Goal: Communication & Community: Participate in discussion

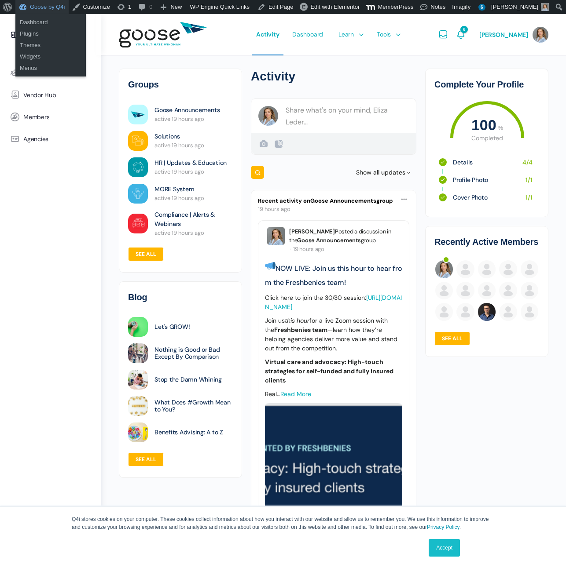
click at [45, 8] on link "Goose by Q4i" at bounding box center [41, 7] width 53 height 14
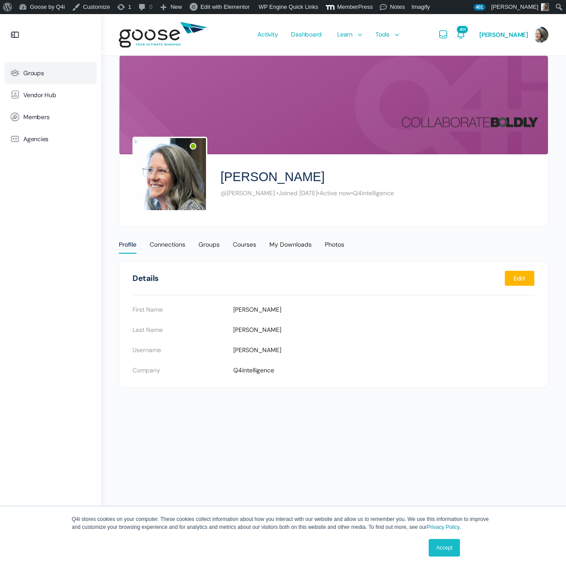
click at [29, 77] on link "Groups" at bounding box center [50, 73] width 92 height 22
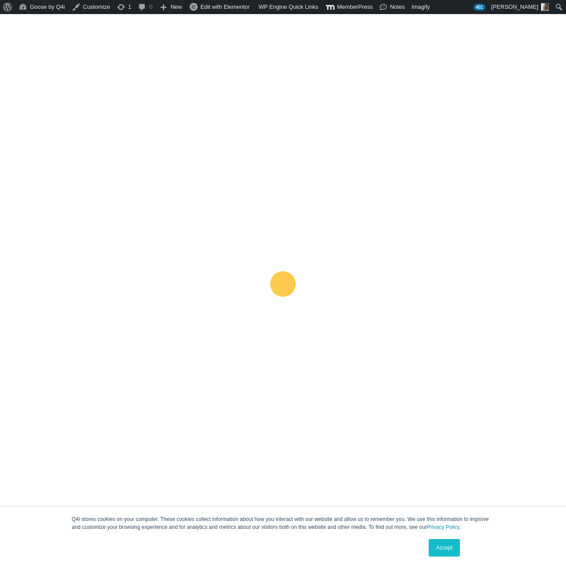
click at [436, 554] on link "Accept" at bounding box center [444, 548] width 31 height 18
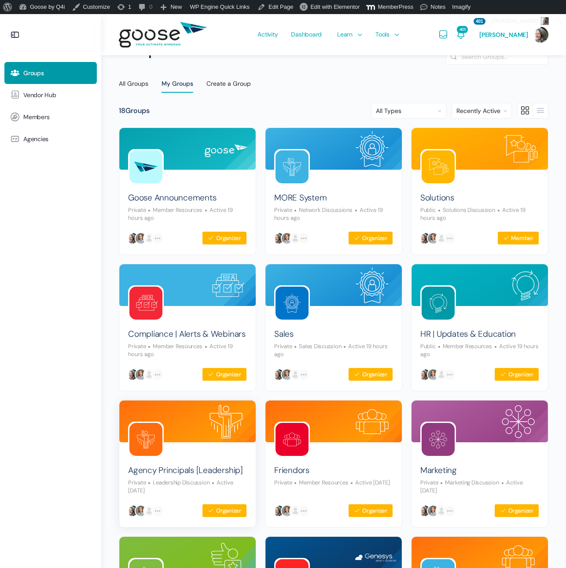
scroll to position [25, 0]
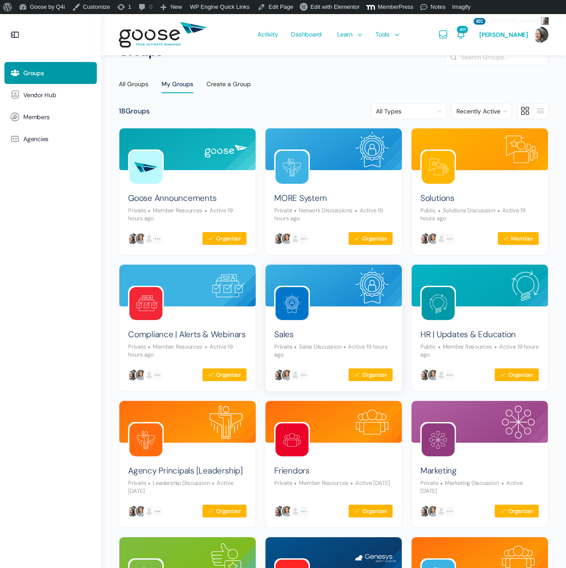
click at [301, 303] on img at bounding box center [291, 303] width 33 height 33
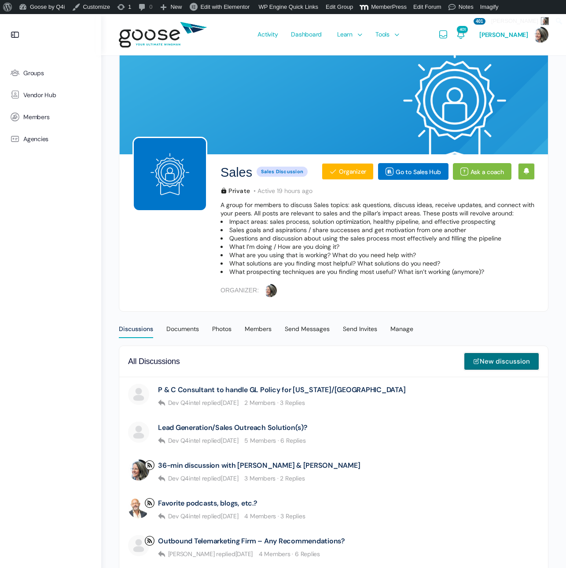
click at [495, 365] on link "New discussion" at bounding box center [501, 362] width 75 height 18
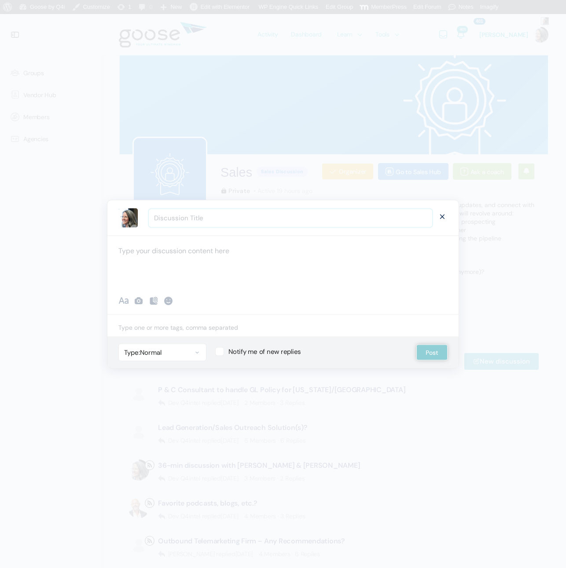
click at [263, 218] on input "Discussion Title" at bounding box center [290, 218] width 283 height 18
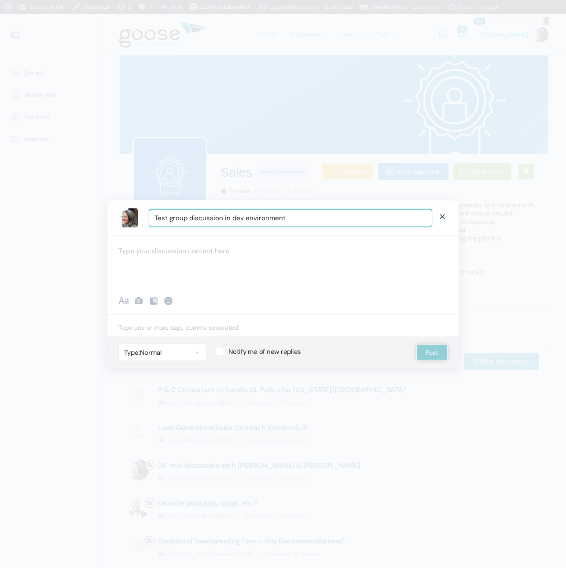
type input "Test group discussion in dev environment"
click at [321, 295] on div "Recent Smileys & People Animals & Nature Food & Drink Activity Travel & Places …" at bounding box center [282, 302] width 351 height 26
click at [316, 264] on div at bounding box center [282, 262] width 351 height 53
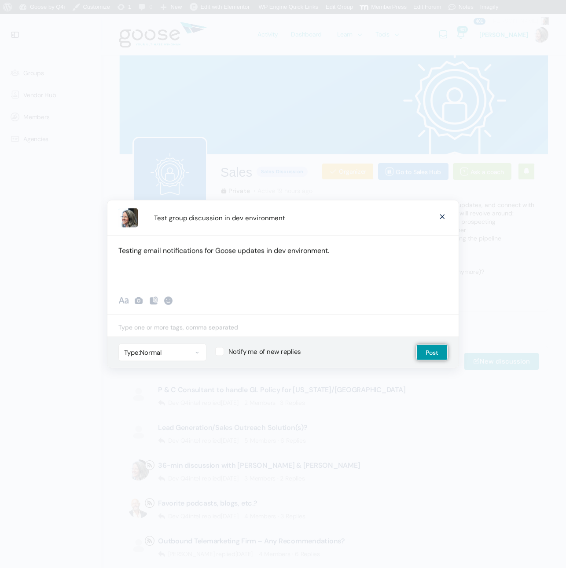
click at [292, 348] on label "Notify me of new replies" at bounding box center [306, 351] width 183 height 9
click at [221, 348] on input "Notify me of new replies" at bounding box center [218, 350] width 6 height 6
checkbox input "true"
click at [440, 352] on button "Post" at bounding box center [431, 353] width 31 height 16
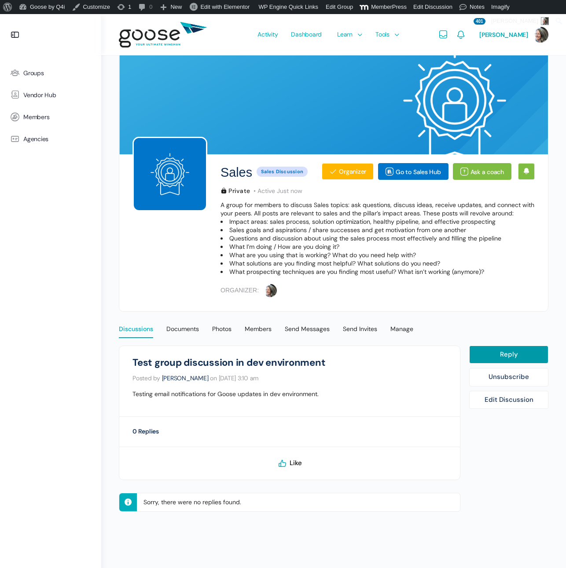
click at [142, 332] on div "Discussions" at bounding box center [136, 331] width 34 height 13
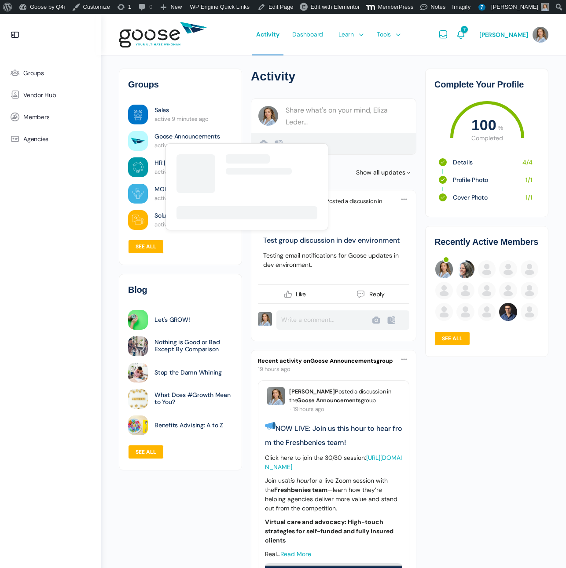
click at [156, 118] on span "active 9 minutes ago" at bounding box center [181, 118] width 54 height 7
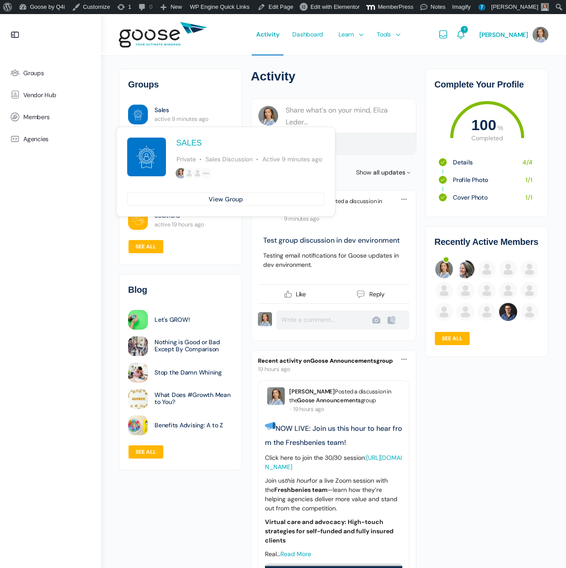
click at [137, 114] on img at bounding box center [138, 115] width 20 height 20
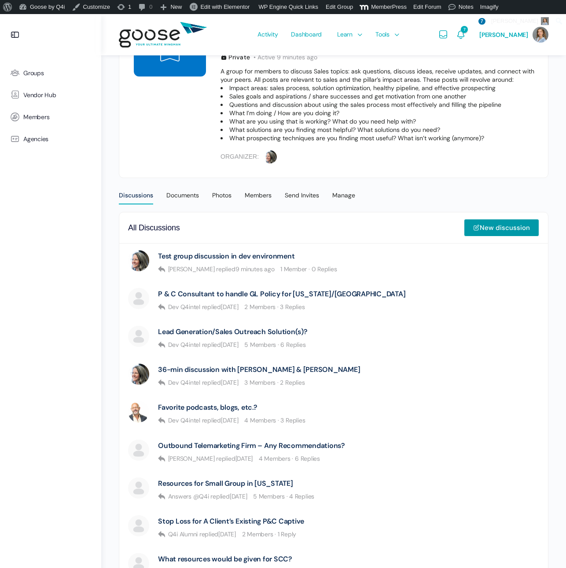
scroll to position [155, 0]
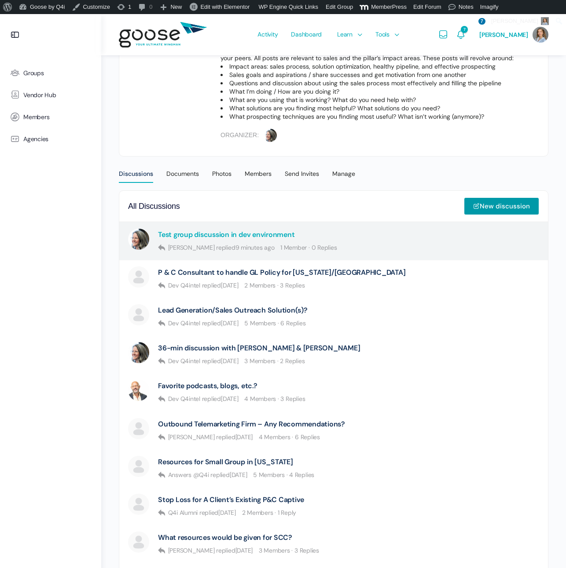
click at [248, 236] on link "Test group discussion in dev environment" at bounding box center [226, 235] width 136 height 8
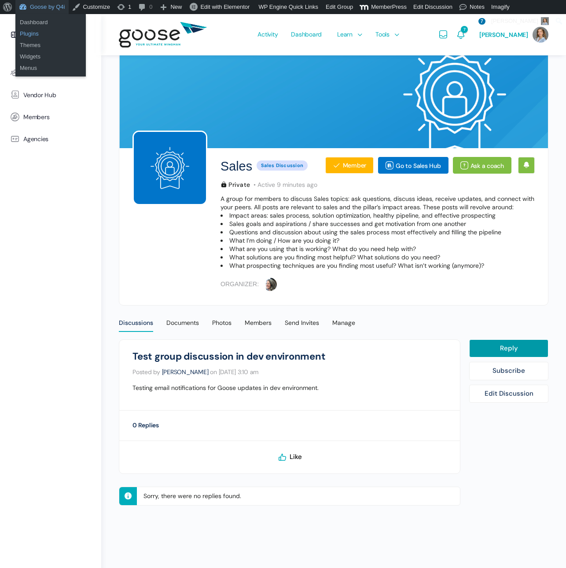
scroll to position [8, 0]
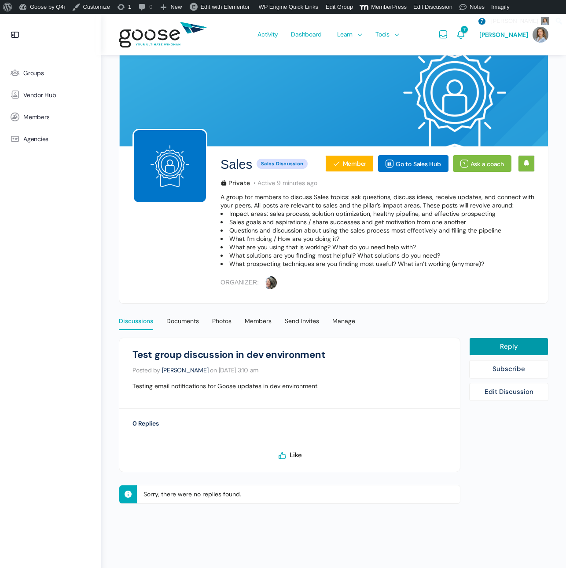
click at [128, 317] on div "Discussions" at bounding box center [136, 323] width 34 height 13
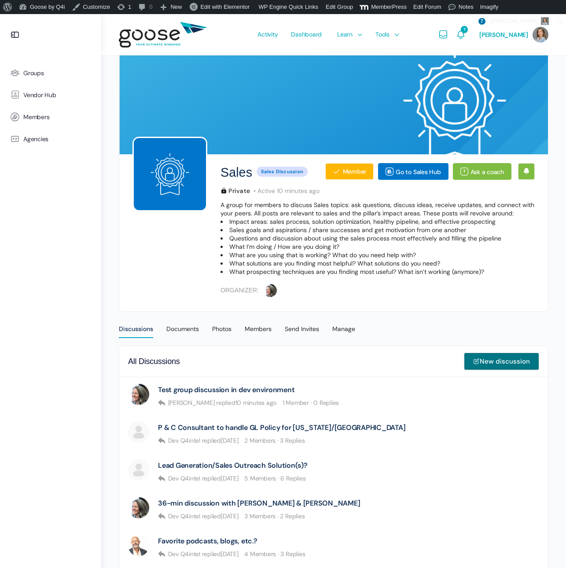
click at [496, 363] on link "New discussion" at bounding box center [501, 362] width 75 height 18
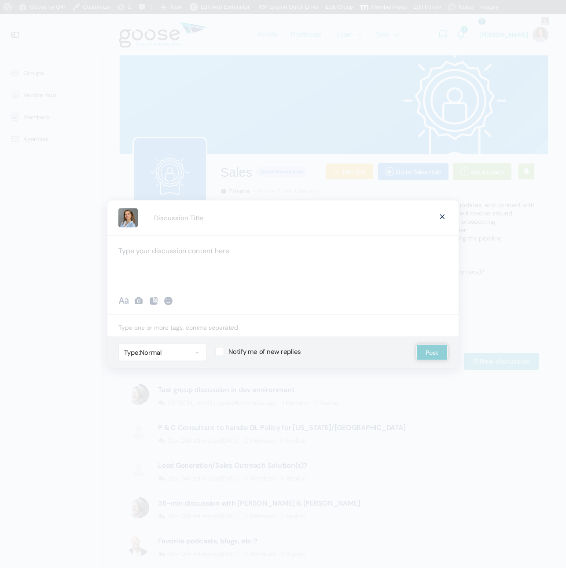
click at [211, 259] on div at bounding box center [282, 262] width 351 height 53
click at [221, 224] on input "Discussion Title" at bounding box center [290, 218] width 283 height 18
type input "Testing discussion posts"
click at [251, 260] on div at bounding box center [282, 262] width 351 height 53
click at [431, 352] on button "Post" at bounding box center [431, 353] width 31 height 16
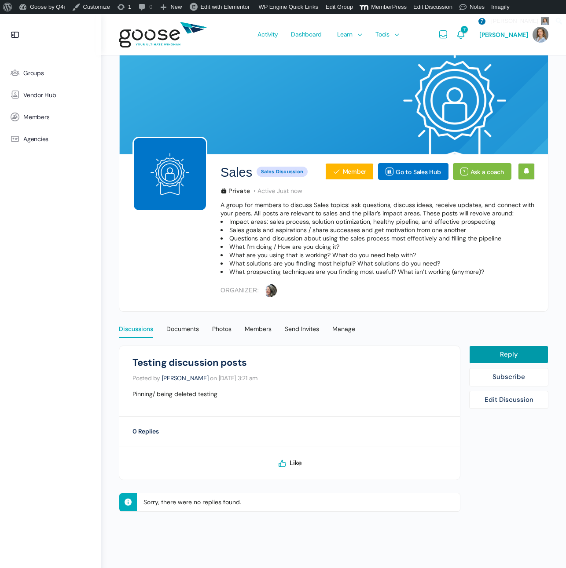
click at [148, 333] on div "Discussions" at bounding box center [136, 331] width 34 height 13
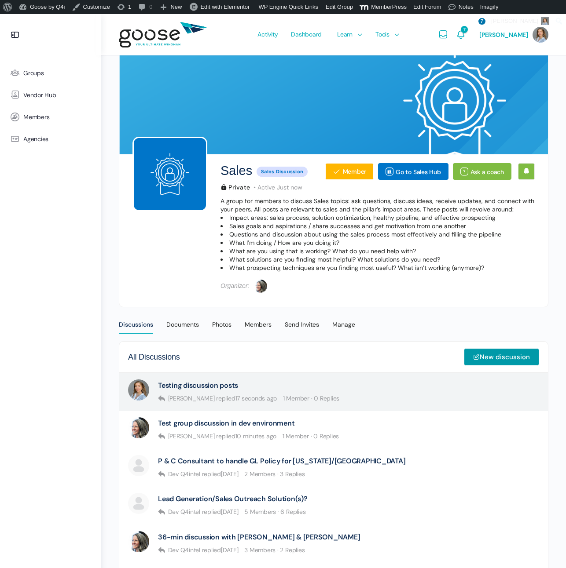
click at [509, 411] on div "Eliza Leder Testing discussion posts Eliza Leder replied 17 seconds ago 1 Membe…" at bounding box center [333, 392] width 429 height 38
click at [219, 390] on link "Testing discussion posts" at bounding box center [198, 385] width 80 height 8
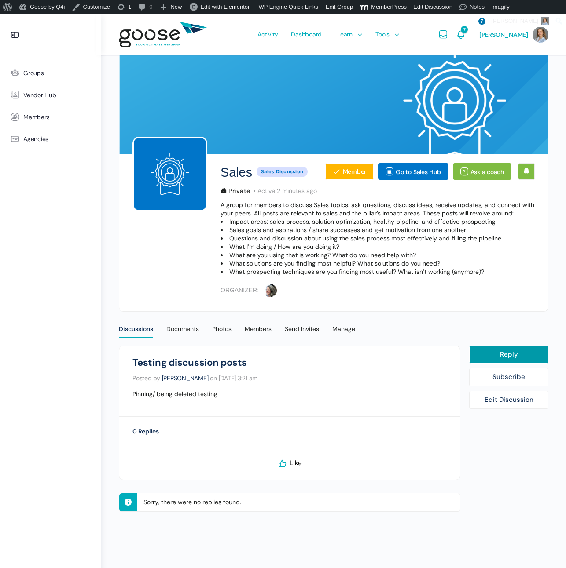
click at [493, 404] on link "Edit Discussion" at bounding box center [508, 400] width 79 height 18
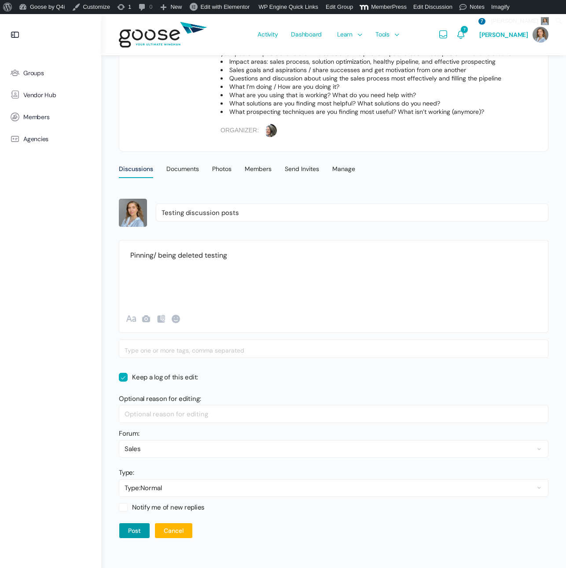
scroll to position [158, 0]
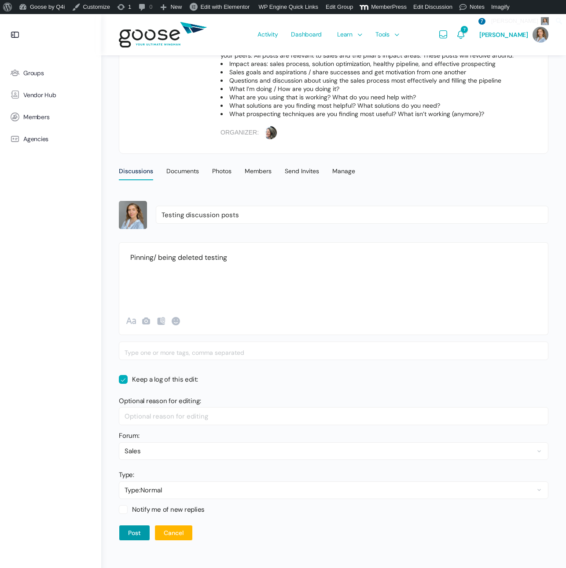
click at [188, 351] on input "search" at bounding box center [334, 353] width 418 height 18
click at [207, 301] on div "Upload Failed Error Upload Failed Error" at bounding box center [333, 303] width 429 height 13
click at [252, 261] on p "Pinning/ being deleted testing" at bounding box center [333, 258] width 407 height 12
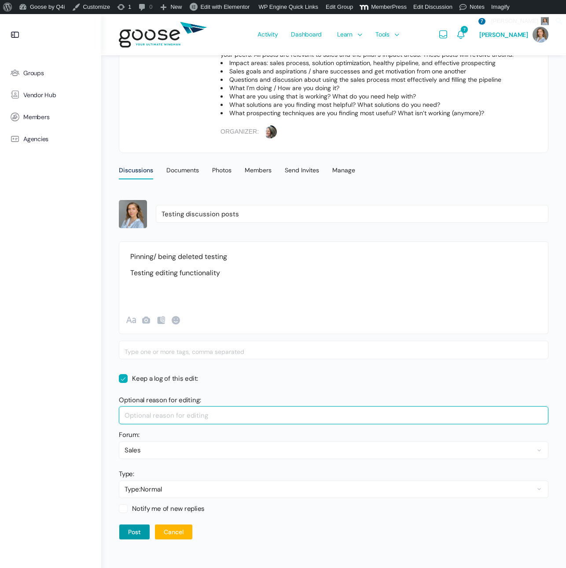
click at [197, 417] on input "Optional reason for editing:" at bounding box center [333, 416] width 429 height 18
type input "testing"
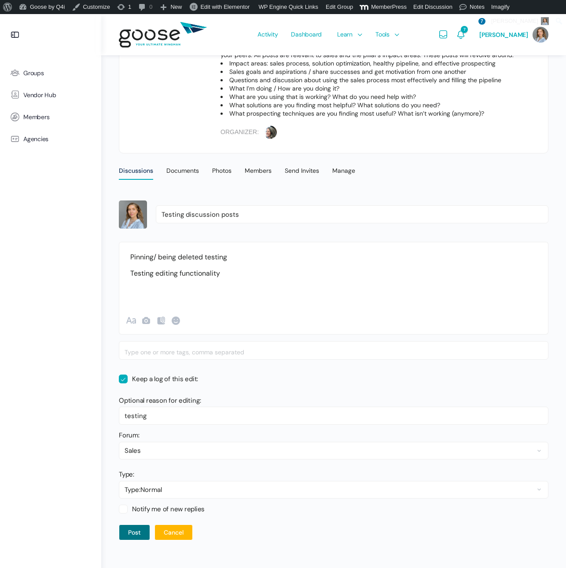
click at [138, 535] on button "Post" at bounding box center [134, 533] width 31 height 16
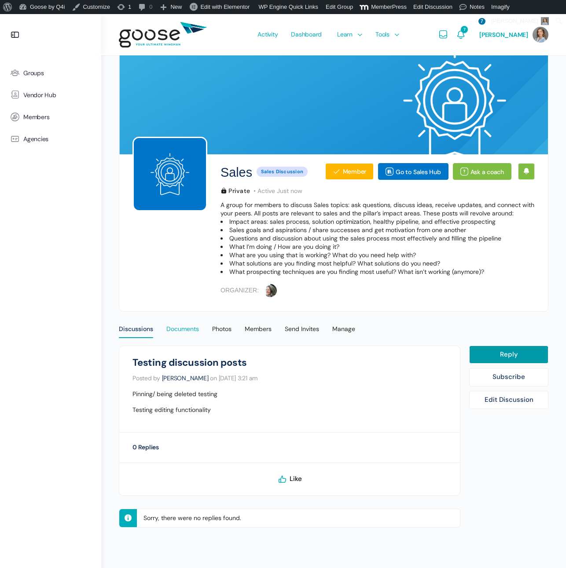
scroll to position [1, 0]
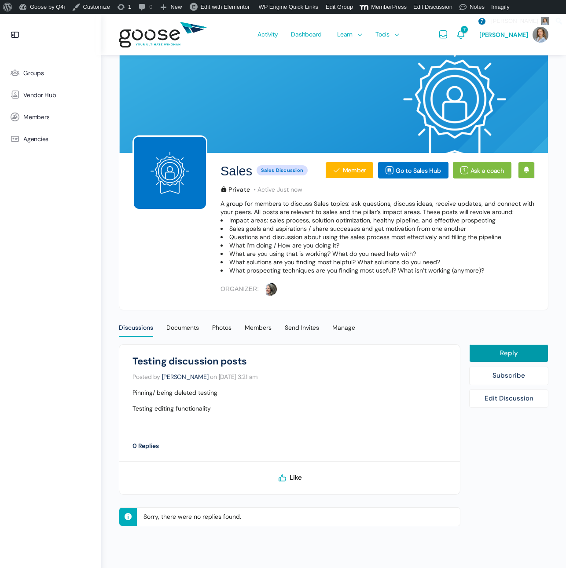
click at [319, 418] on div "Sales Testing discussion posts Posted by Eliza Leder on August 14, 2025 at 3:21…" at bounding box center [289, 388] width 314 height 64
click at [181, 330] on div "Documents" at bounding box center [182, 330] width 33 height 13
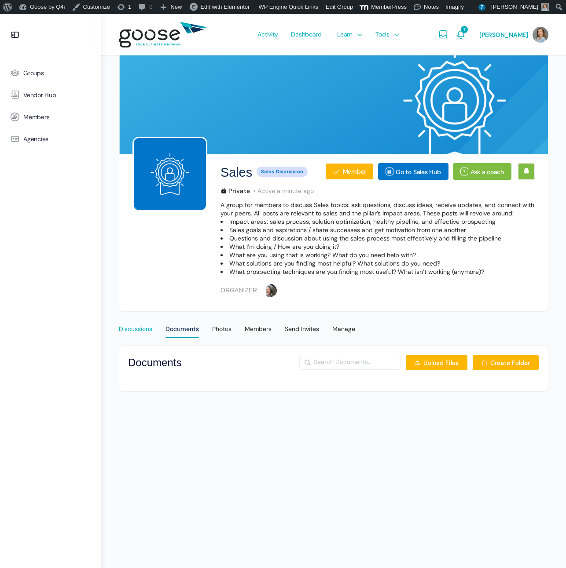
click at [139, 330] on div "Discussions" at bounding box center [135, 331] width 33 height 13
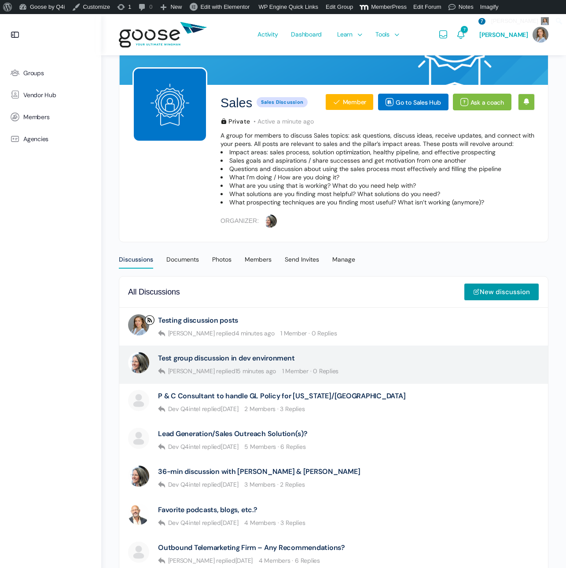
scroll to position [83, 0]
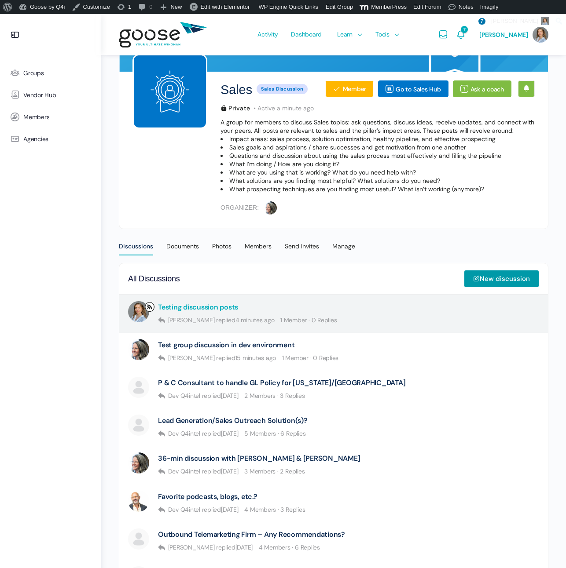
click at [190, 308] on link "Testing discussion posts" at bounding box center [198, 307] width 80 height 8
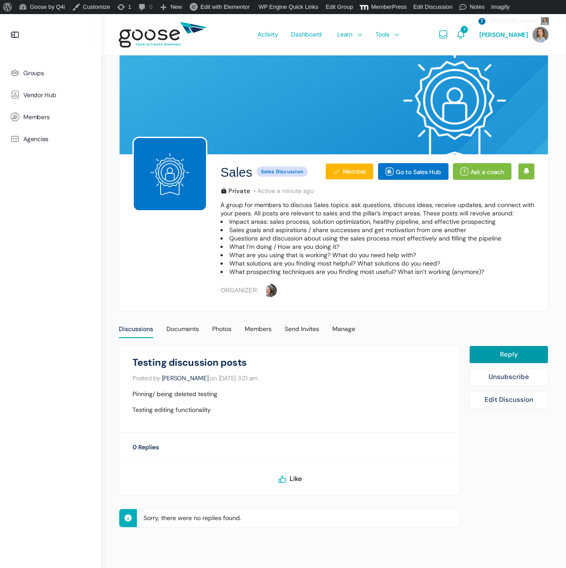
click at [291, 480] on span "Like" at bounding box center [295, 479] width 12 height 9
click at [485, 378] on link "Unsubscribe" at bounding box center [508, 377] width 79 height 18
click at [475, 354] on link "Reply" at bounding box center [508, 355] width 79 height 18
select select
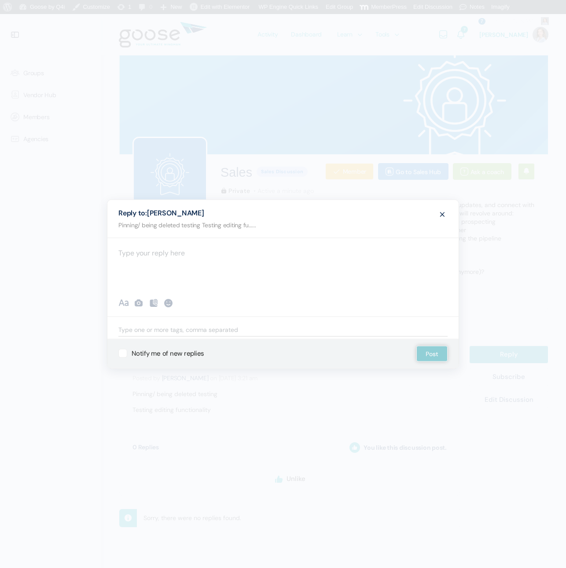
click at [224, 258] on div at bounding box center [282, 264] width 351 height 53
click at [435, 350] on button "Post" at bounding box center [431, 354] width 31 height 16
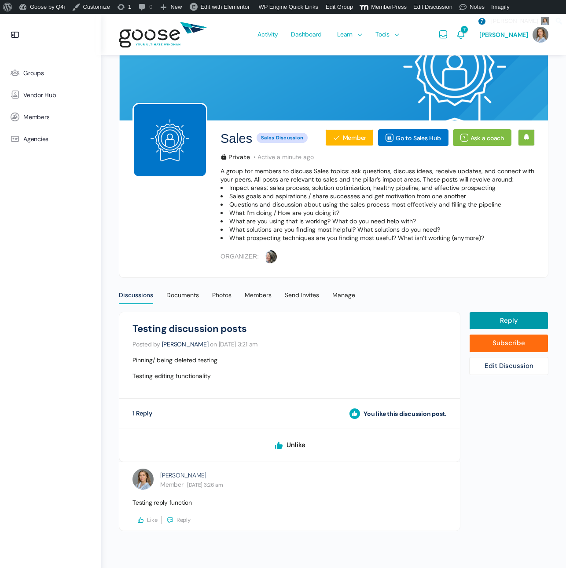
scroll to position [33, 0]
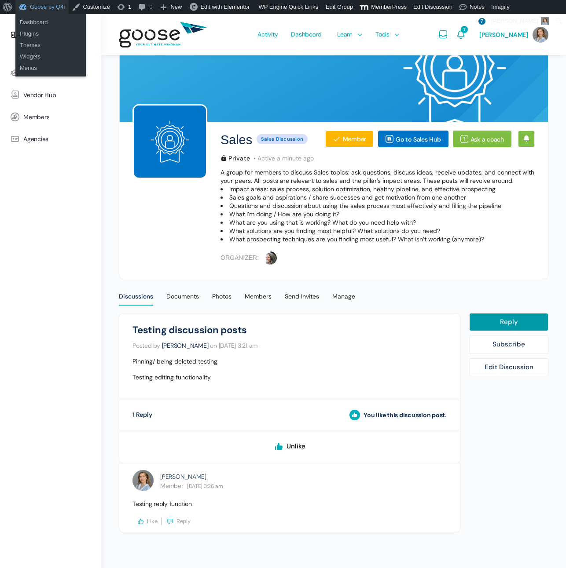
click at [42, 7] on link "Goose by Q4i" at bounding box center [41, 7] width 53 height 14
